Goal: Find specific page/section

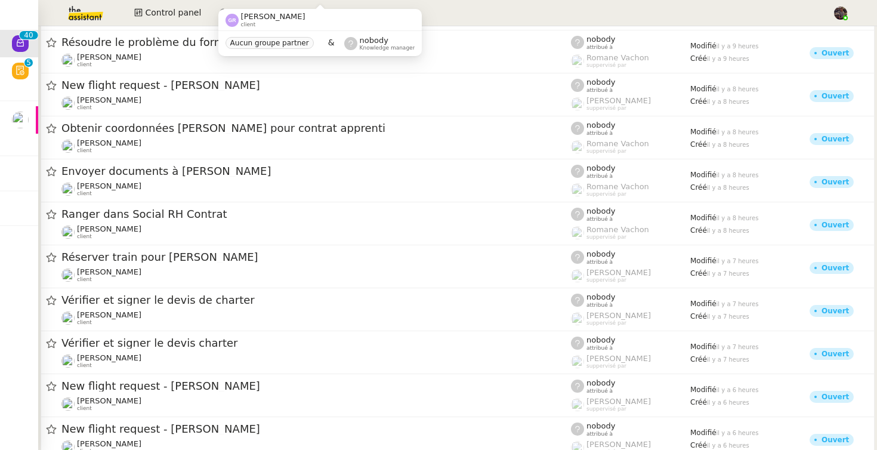
scroll to position [805, 0]
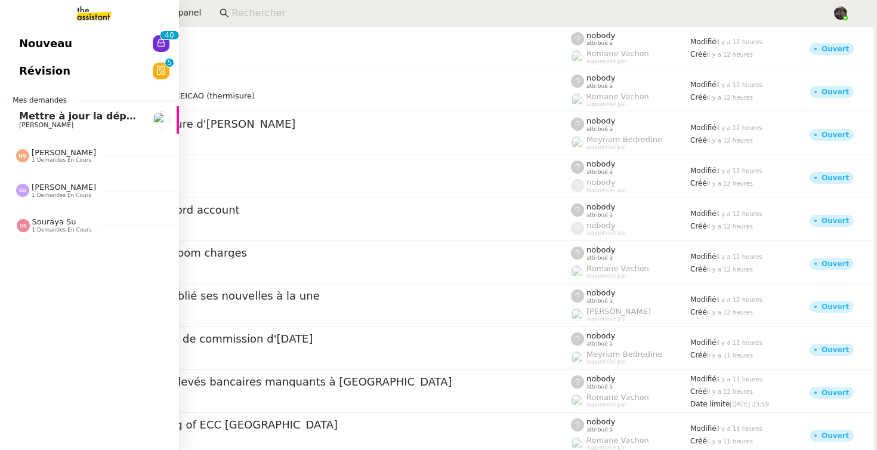
click at [74, 125] on span "[PERSON_NAME]" at bounding box center [79, 125] width 120 height 7
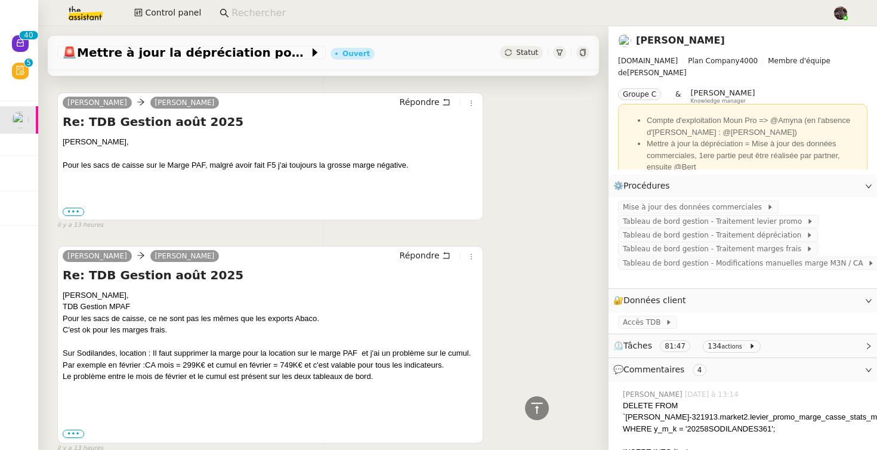
scroll to position [360, 0]
